Goal: Task Accomplishment & Management: Manage account settings

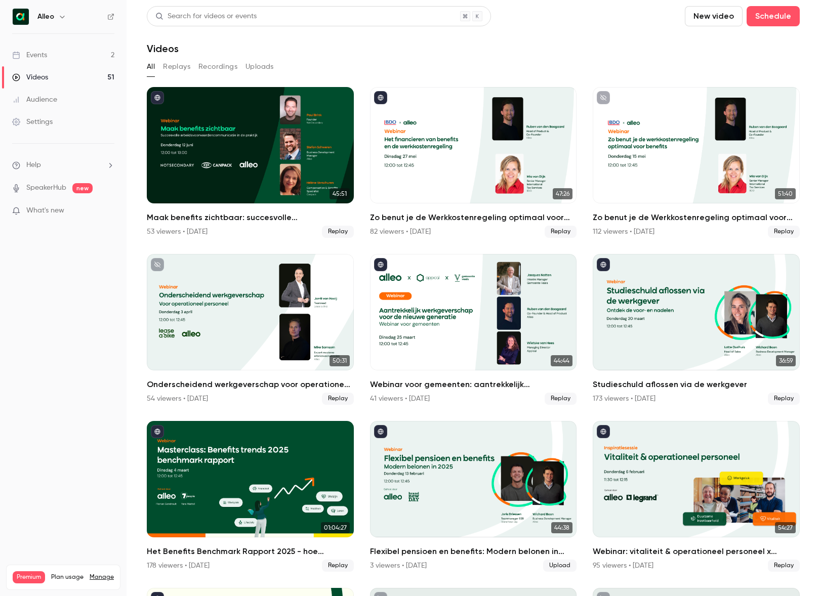
click at [56, 56] on link "Events 2" at bounding box center [63, 55] width 127 height 22
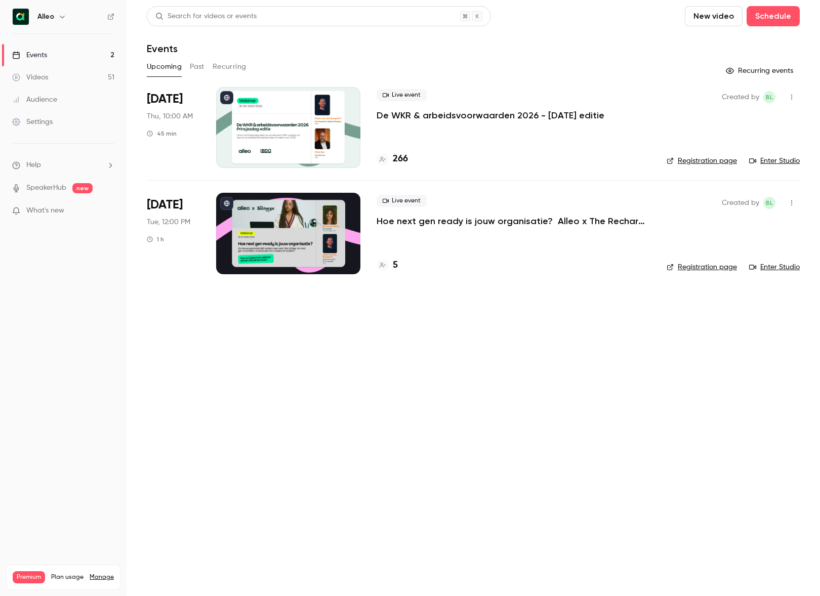
click at [414, 116] on p "De WKR & arbeidsvoorwaarden 2026 - [DATE] editie" at bounding box center [491, 115] width 228 height 12
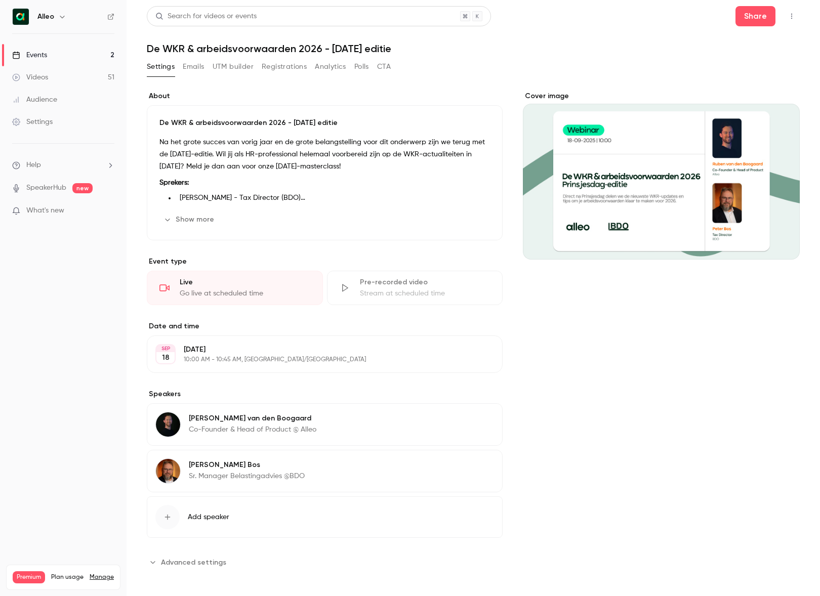
click at [184, 64] on button "Emails" at bounding box center [193, 67] width 21 height 16
